Goal: Task Accomplishment & Management: Manage account settings

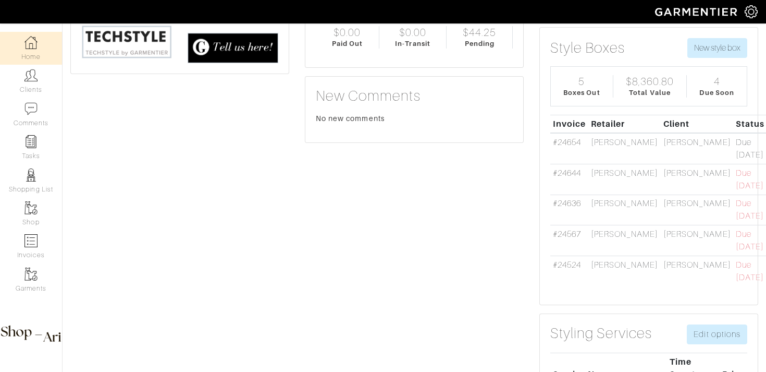
scroll to position [165, 0]
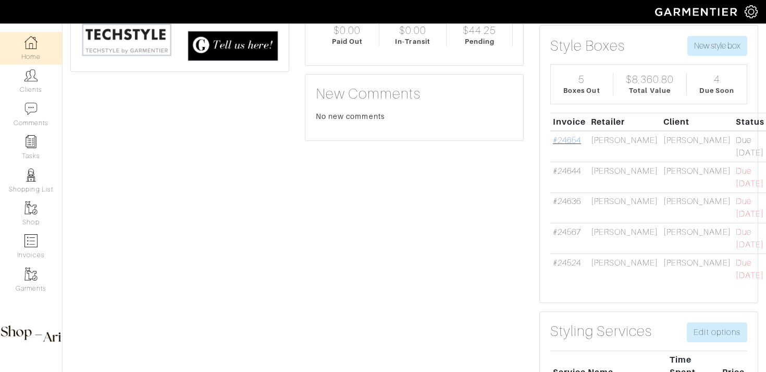
click at [571, 140] on link "#24654" at bounding box center [567, 140] width 28 height 9
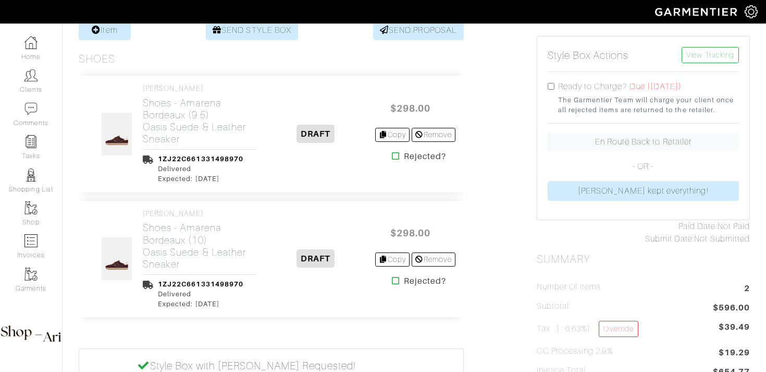
scroll to position [220, 0]
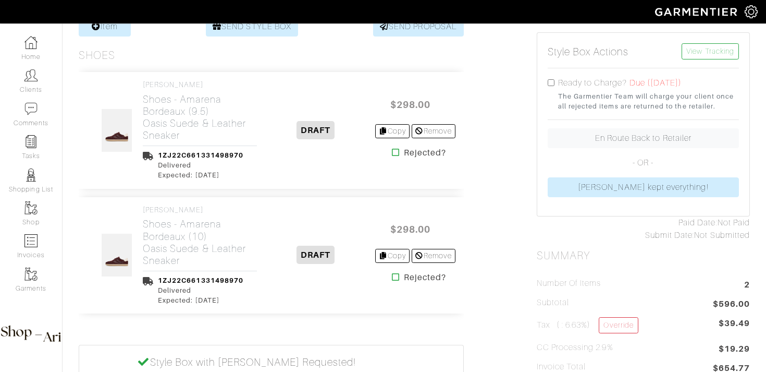
click at [393, 278] on icon at bounding box center [396, 277] width 8 height 8
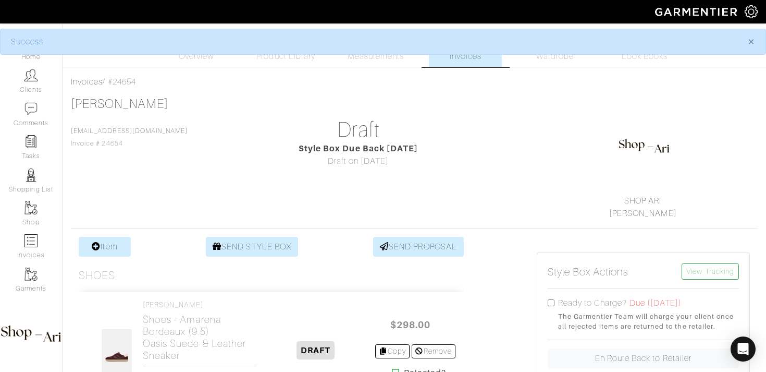
click at [550, 304] on input "checkbox" at bounding box center [551, 302] width 7 height 7
checkbox input "true"
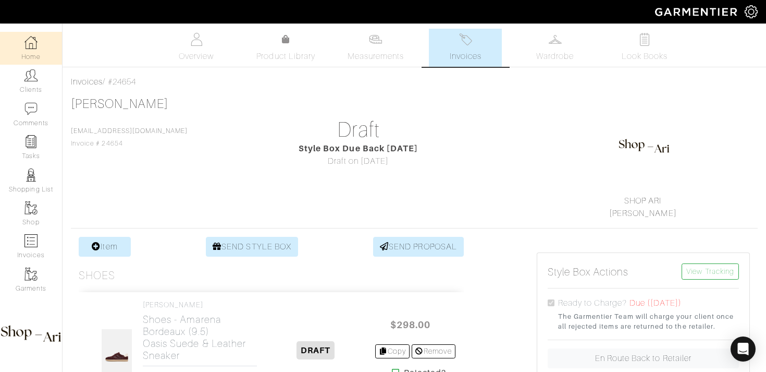
click at [31, 51] on link "Home" at bounding box center [31, 48] width 62 height 33
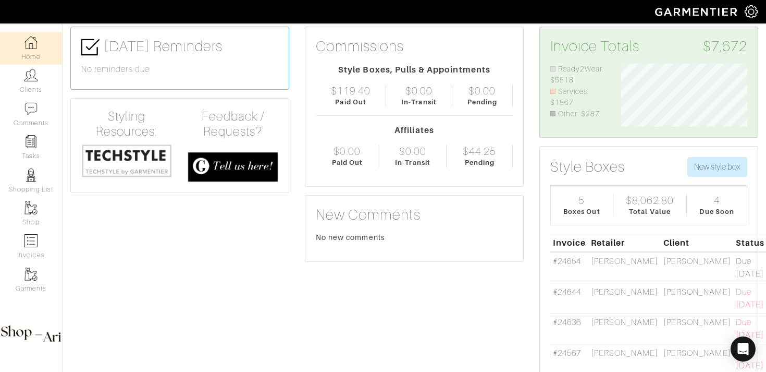
scroll to position [67, 0]
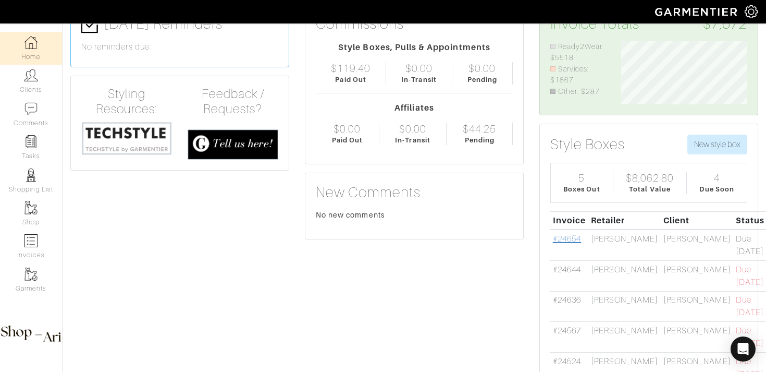
click at [570, 239] on link "#24654" at bounding box center [567, 238] width 28 height 9
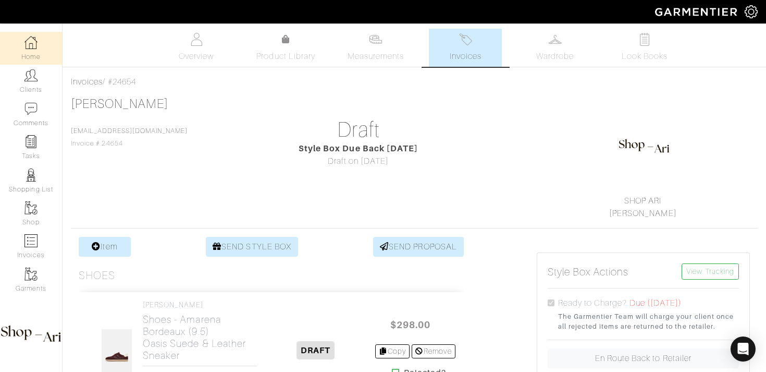
click at [36, 50] on link "Home" at bounding box center [31, 48] width 62 height 33
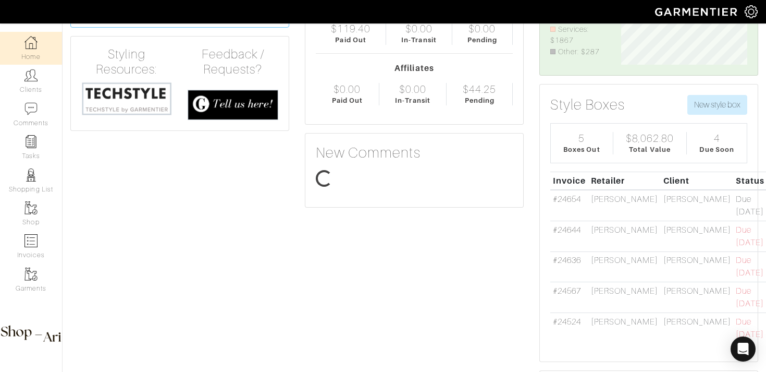
scroll to position [63, 142]
click at [562, 230] on link "#24644" at bounding box center [567, 229] width 28 height 9
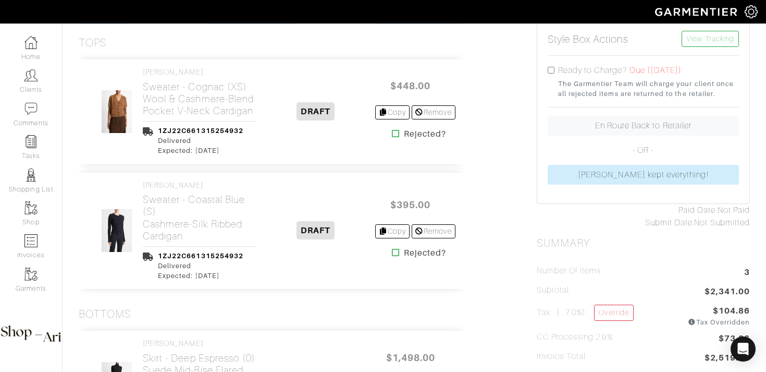
scroll to position [236, 0]
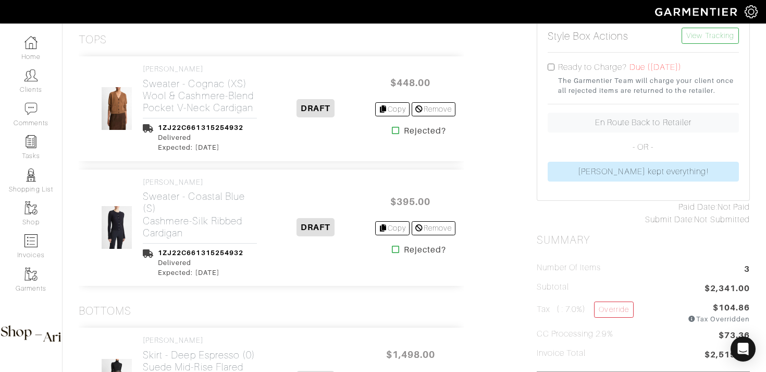
click at [552, 66] on input "checkbox" at bounding box center [551, 67] width 7 height 7
checkbox input "true"
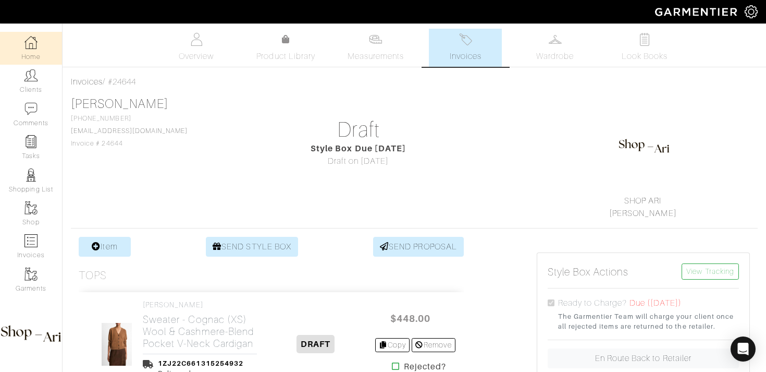
click at [32, 44] on img at bounding box center [31, 42] width 13 height 13
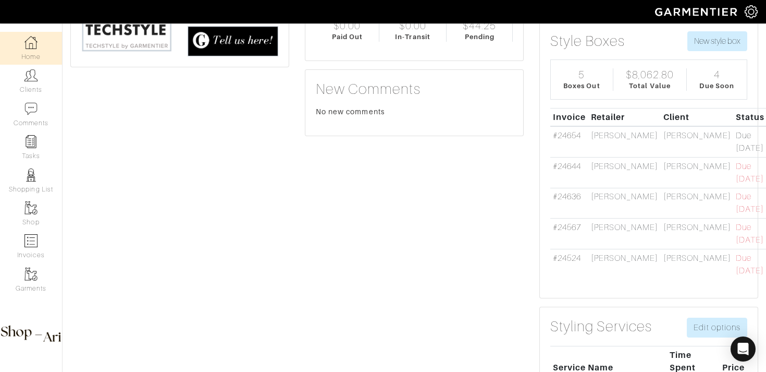
scroll to position [170, 0]
click at [27, 149] on link "Tasks" at bounding box center [31, 147] width 62 height 33
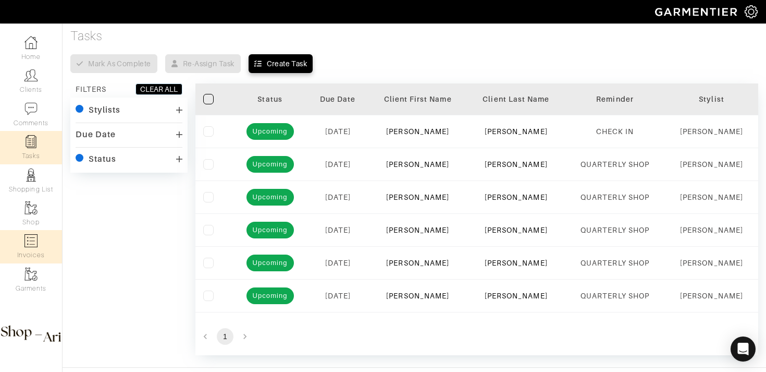
click at [41, 243] on link "Invoices" at bounding box center [31, 246] width 62 height 33
select select
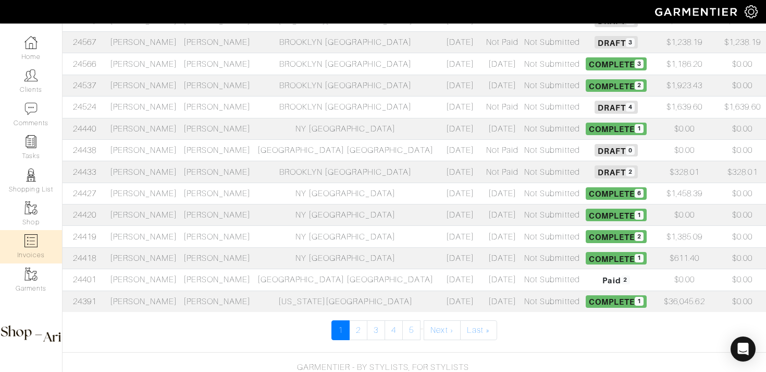
scroll to position [420, 0]
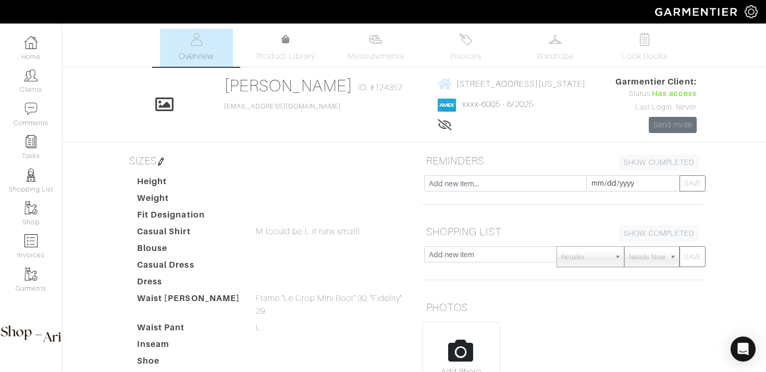
click at [556, 34] on img at bounding box center [555, 39] width 13 height 13
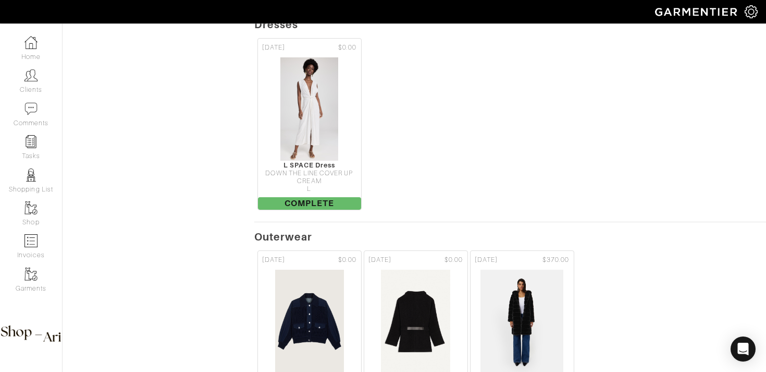
scroll to position [1849, 0]
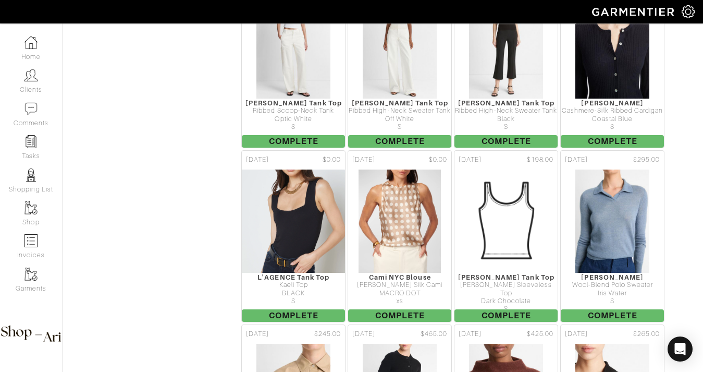
scroll to position [578, 0]
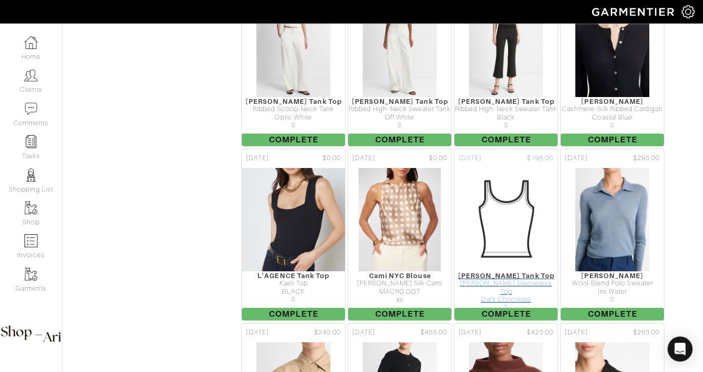
click at [534, 209] on img at bounding box center [506, 219] width 104 height 104
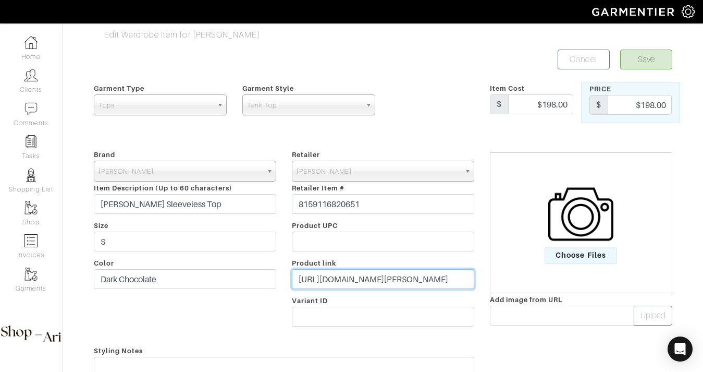
click at [308, 277] on input "https://veronicabeard.com/products/neeta-sleeveless-top-dark-chocolate?_gl=1*kl…" at bounding box center [383, 279] width 182 height 20
click at [595, 225] on img at bounding box center [580, 213] width 65 height 65
click at [0, 0] on input "Choose Files" at bounding box center [0, 0] width 0 height 0
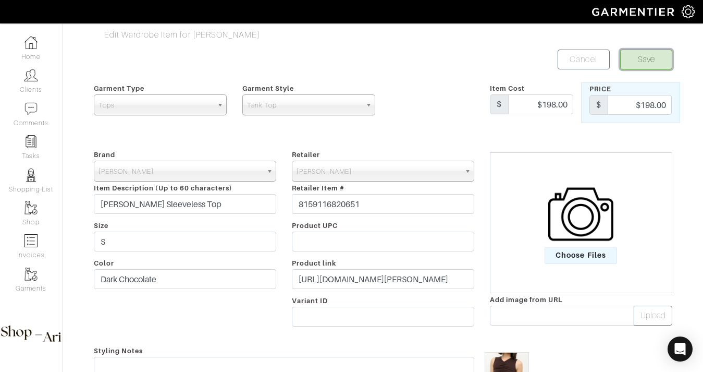
click at [632, 62] on button "Save" at bounding box center [646, 60] width 52 height 20
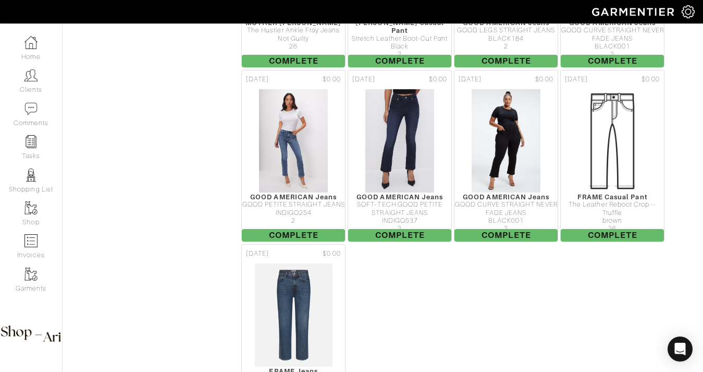
scroll to position [1394, 0]
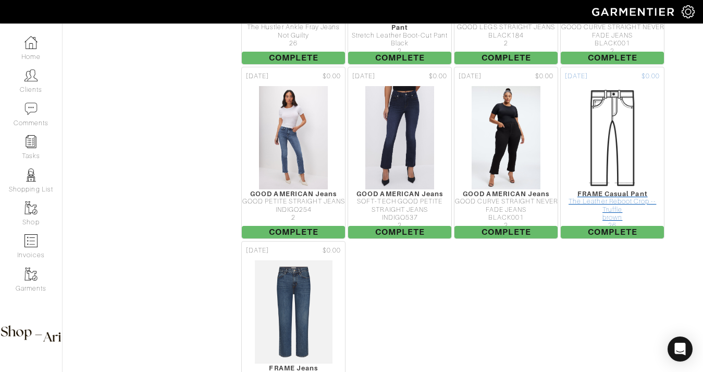
click at [612, 198] on div "The Leather Reboot Crop -- Truffle" at bounding box center [612, 206] width 103 height 16
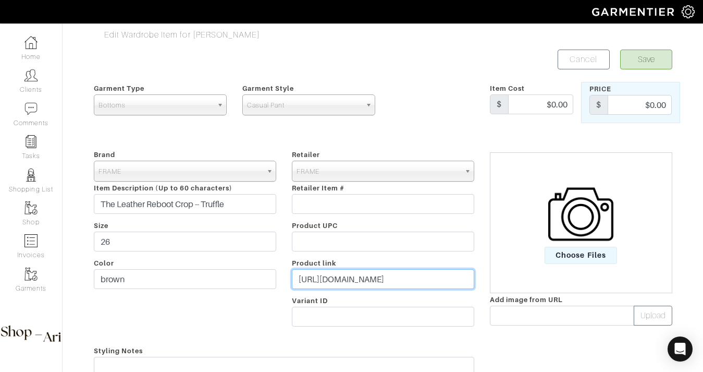
click at [326, 283] on input "[URL][DOMAIN_NAME]" at bounding box center [383, 279] width 182 height 20
click at [544, 232] on label "Choose Files" at bounding box center [581, 222] width 179 height 82
click at [0, 0] on input "Choose Files" at bounding box center [0, 0] width 0 height 0
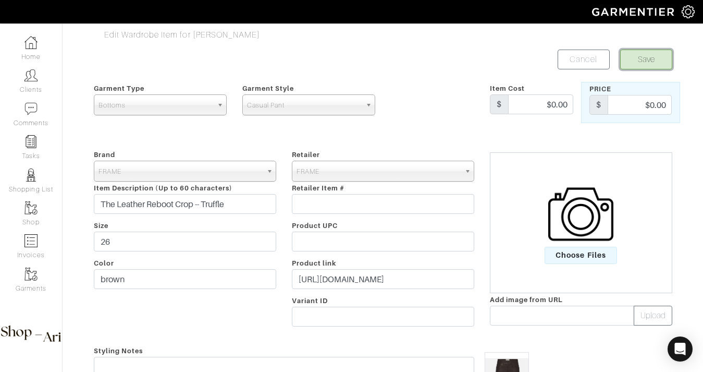
click at [660, 59] on button "Save" at bounding box center [646, 60] width 52 height 20
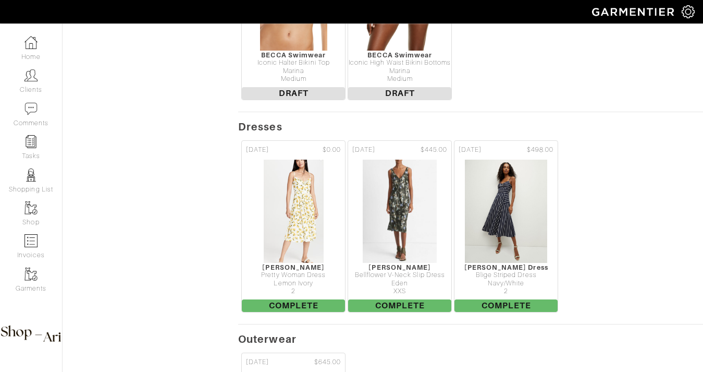
scroll to position [2505, 0]
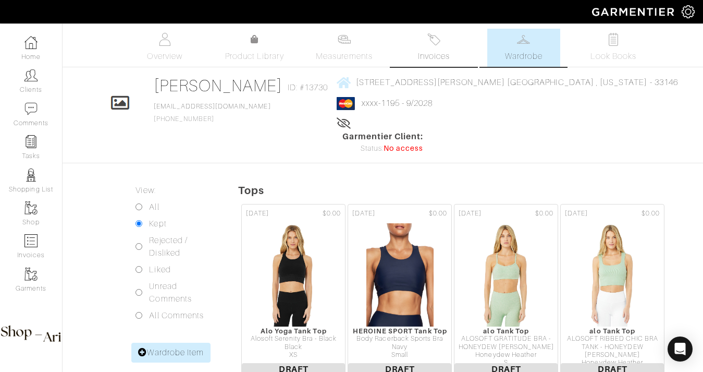
click at [423, 43] on link "Invoices" at bounding box center [434, 48] width 73 height 38
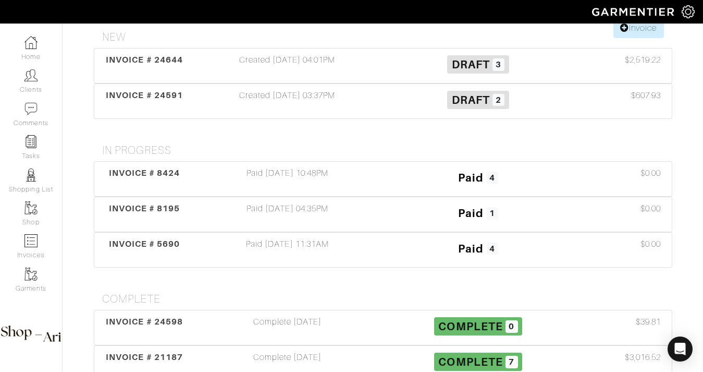
scroll to position [157, 0]
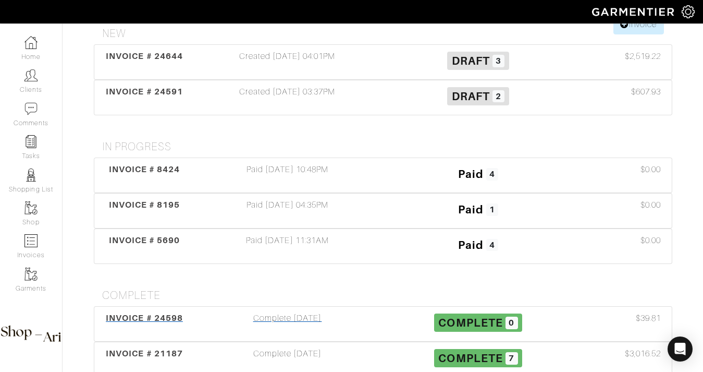
click at [190, 312] on div "INVOICE # 24598" at bounding box center [144, 324] width 95 height 24
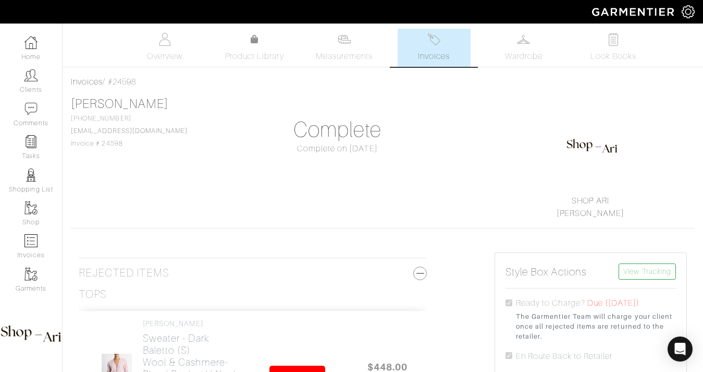
click at [438, 51] on span "Invoices" at bounding box center [434, 56] width 32 height 13
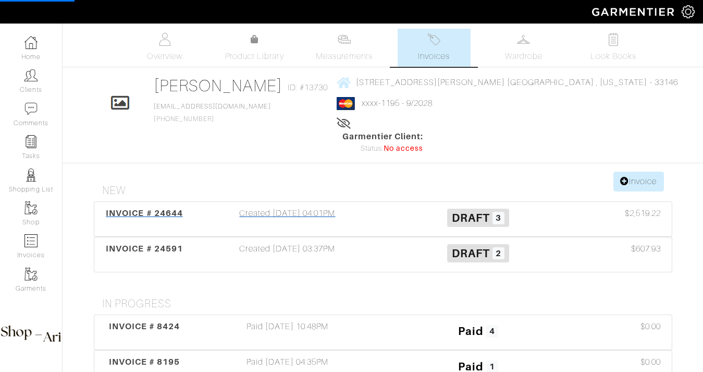
click at [339, 207] on div "Created [DATE] 04:01PM" at bounding box center [287, 219] width 191 height 24
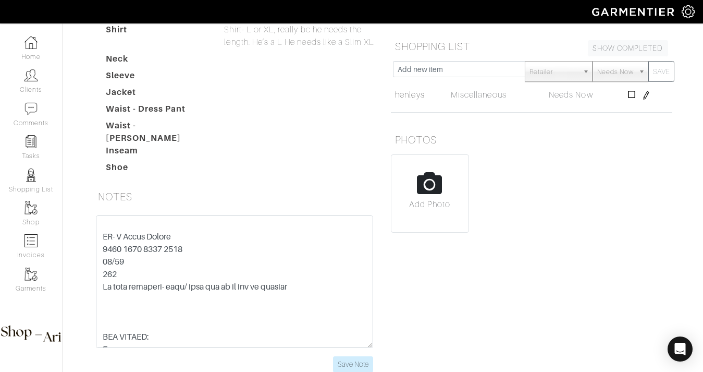
scroll to position [170, 0]
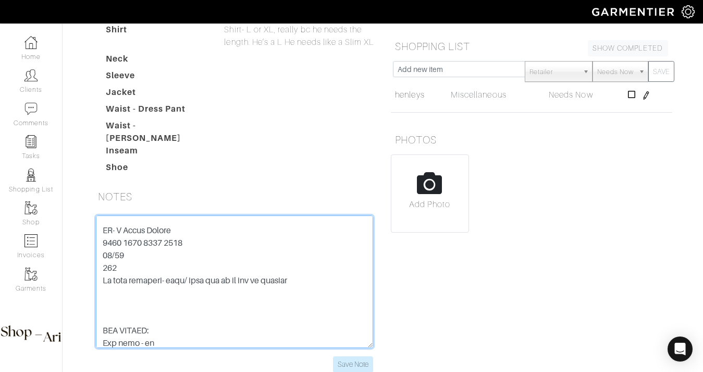
drag, startPoint x: 200, startPoint y: 194, endPoint x: 62, endPoint y: 194, distance: 138.2
click at [62, 194] on div "Company Settings Manage Subscription My Profile Stylists Sign Out Home Clients …" at bounding box center [351, 72] width 703 height 625
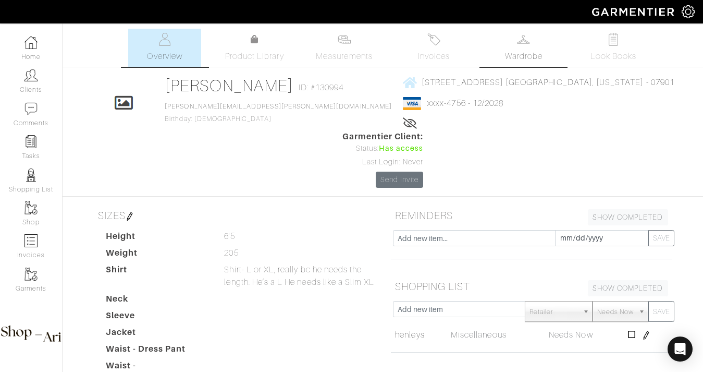
click at [515, 57] on span "Wardrobe" at bounding box center [524, 56] width 38 height 13
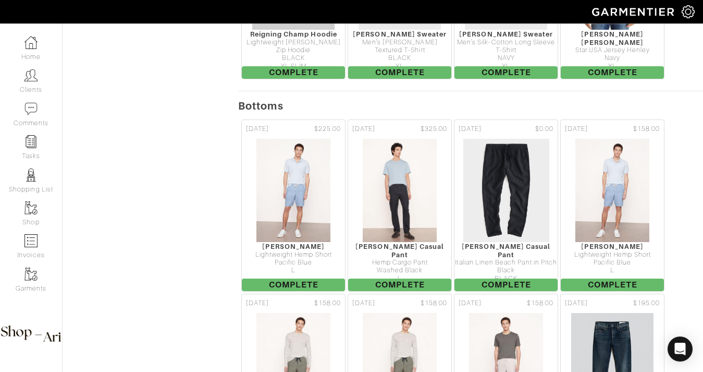
scroll to position [3288, 0]
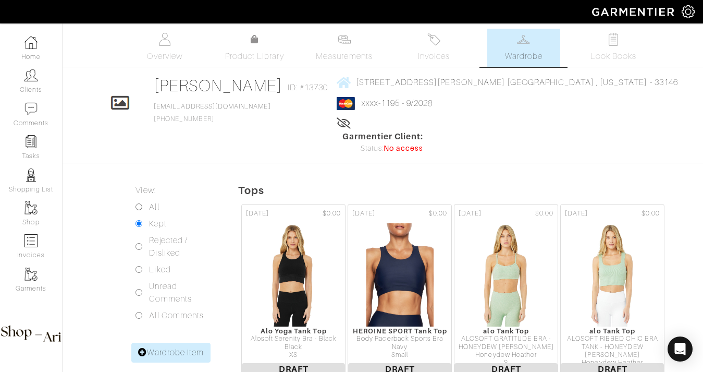
click at [526, 39] on img at bounding box center [523, 39] width 13 height 13
click at [165, 44] on img at bounding box center [164, 39] width 13 height 13
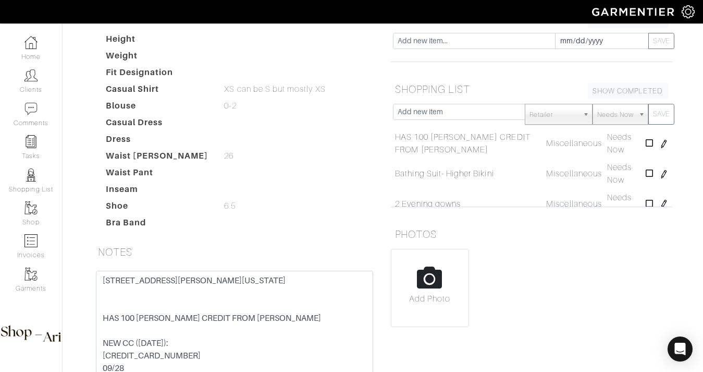
scroll to position [166, 0]
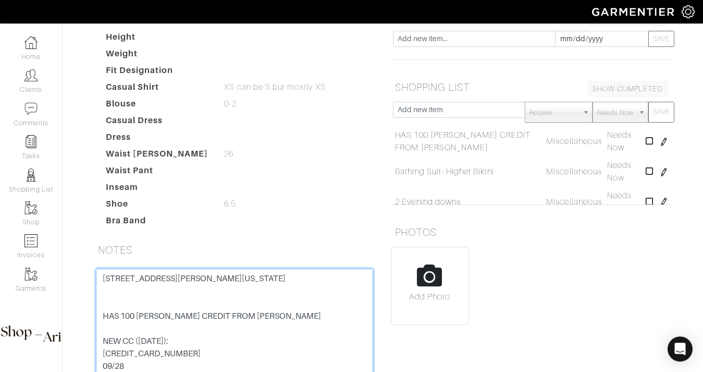
drag, startPoint x: 147, startPoint y: 331, endPoint x: 90, endPoint y: 331, distance: 57.3
click at [90, 331] on div "[STREET_ADDRESS][PERSON_NAME][US_STATE] HAS 100 [PERSON_NAME] CREDIT FROM [PERS…" at bounding box center [234, 347] width 293 height 157
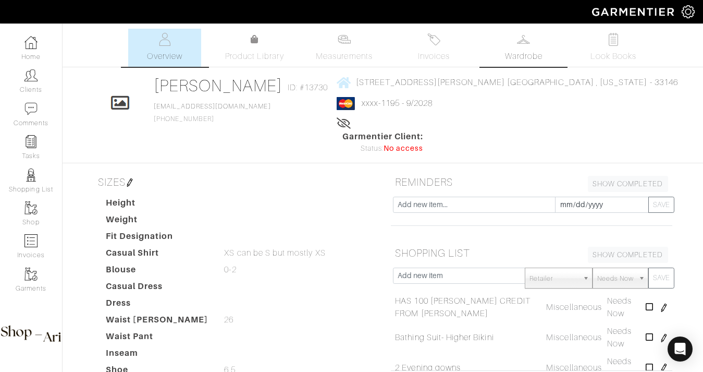
click at [517, 39] on img at bounding box center [523, 39] width 13 height 13
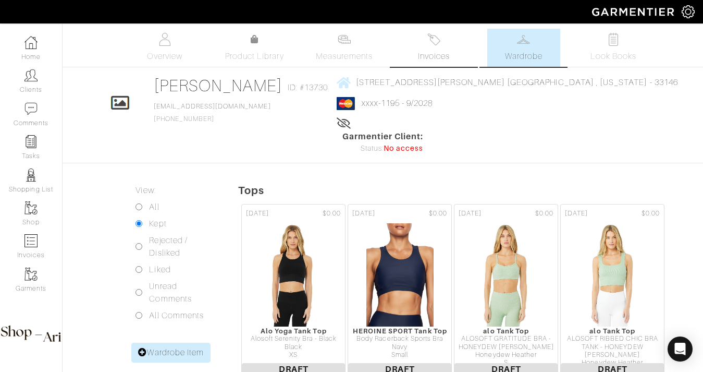
click at [440, 42] on img at bounding box center [434, 39] width 13 height 13
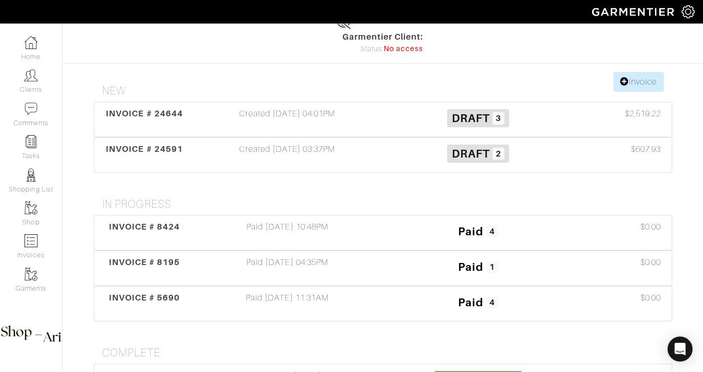
scroll to position [101, 0]
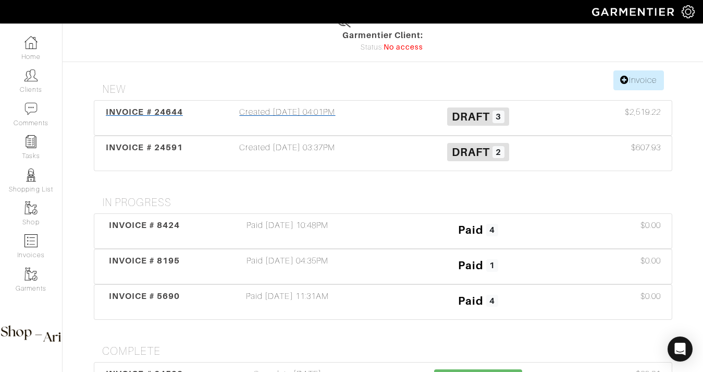
click at [394, 106] on div "Draft 3" at bounding box center [478, 118] width 191 height 24
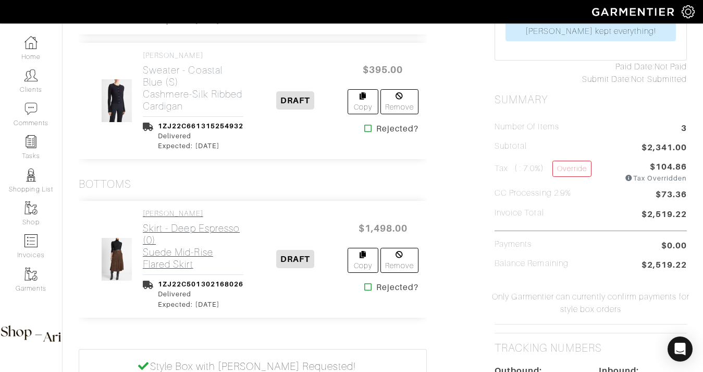
scroll to position [396, 0]
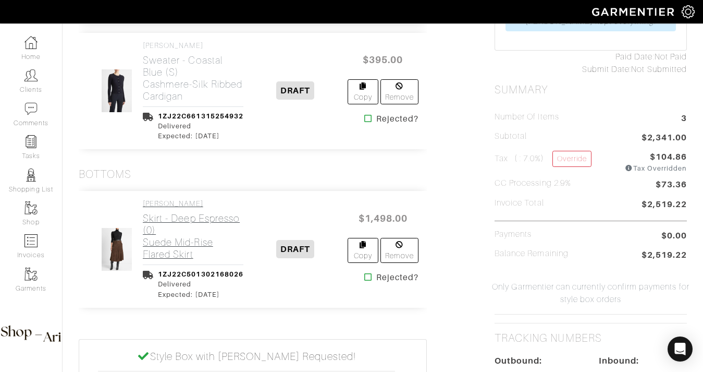
click at [198, 248] on h2 "Skirt - Deep Espresso (0) Suede Mid-Rise Flared Skirt" at bounding box center [193, 236] width 101 height 48
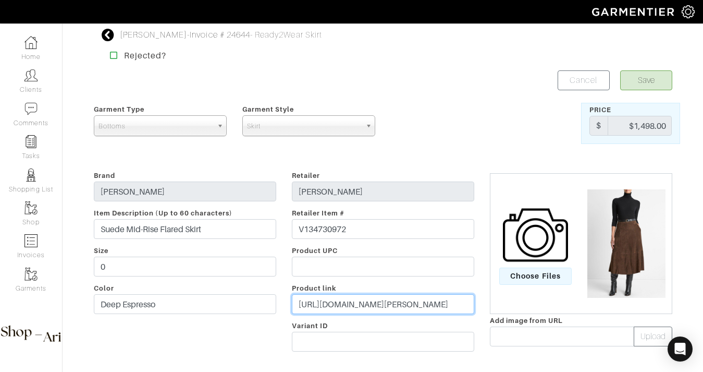
click at [341, 306] on input "https://www.vince.com/product/suede-mid-rise-flared-skirt-V134730972.html" at bounding box center [383, 304] width 182 height 20
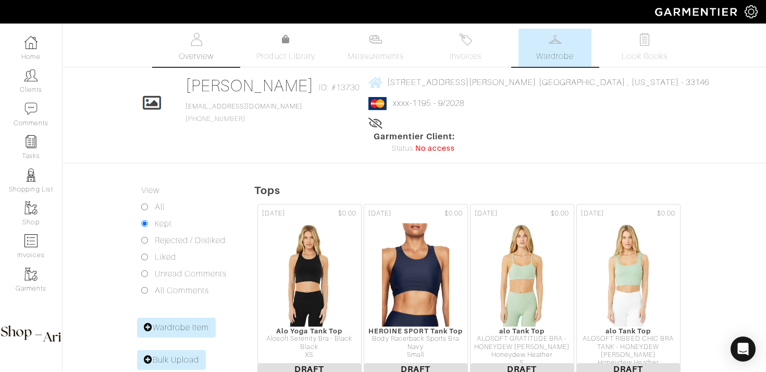
click at [194, 50] on link "Overview" at bounding box center [196, 48] width 73 height 38
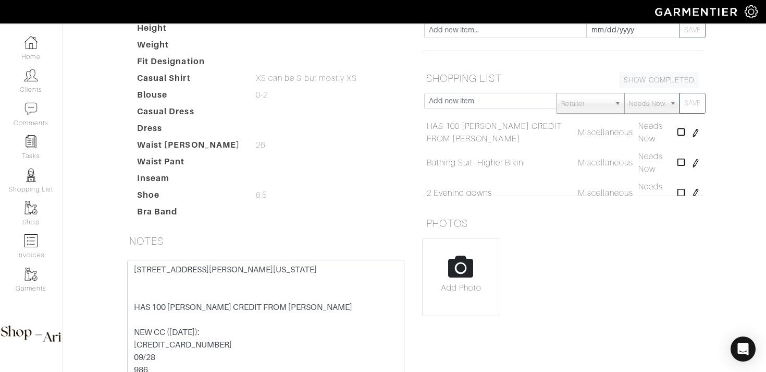
scroll to position [31, 0]
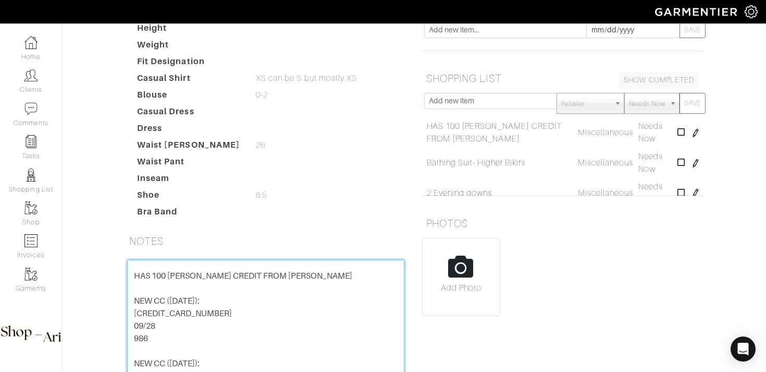
drag, startPoint x: 241, startPoint y: 293, endPoint x: 121, endPoint y: 295, distance: 119.9
click at [121, 295] on div "[STREET_ADDRESS][PERSON_NAME][US_STATE] HAS 100 [PERSON_NAME] CREDIT FROM [PERS…" at bounding box center [265, 338] width 293 height 157
